Goal: Information Seeking & Learning: Learn about a topic

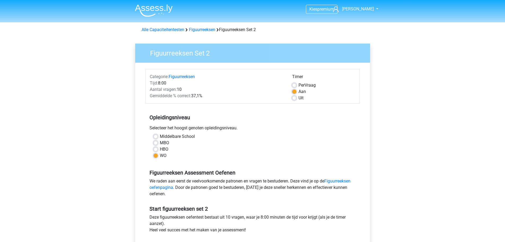
scroll to position [53, 0]
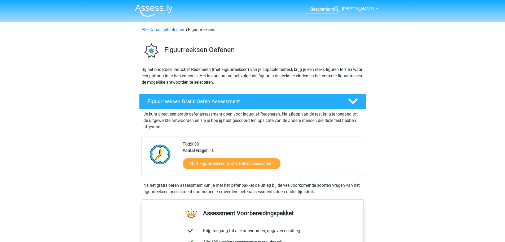
scroll to position [398, 0]
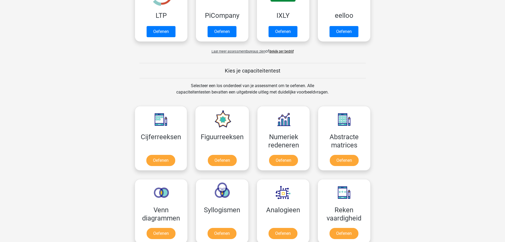
scroll to position [169, 0]
